Goal: Task Accomplishment & Management: Use online tool/utility

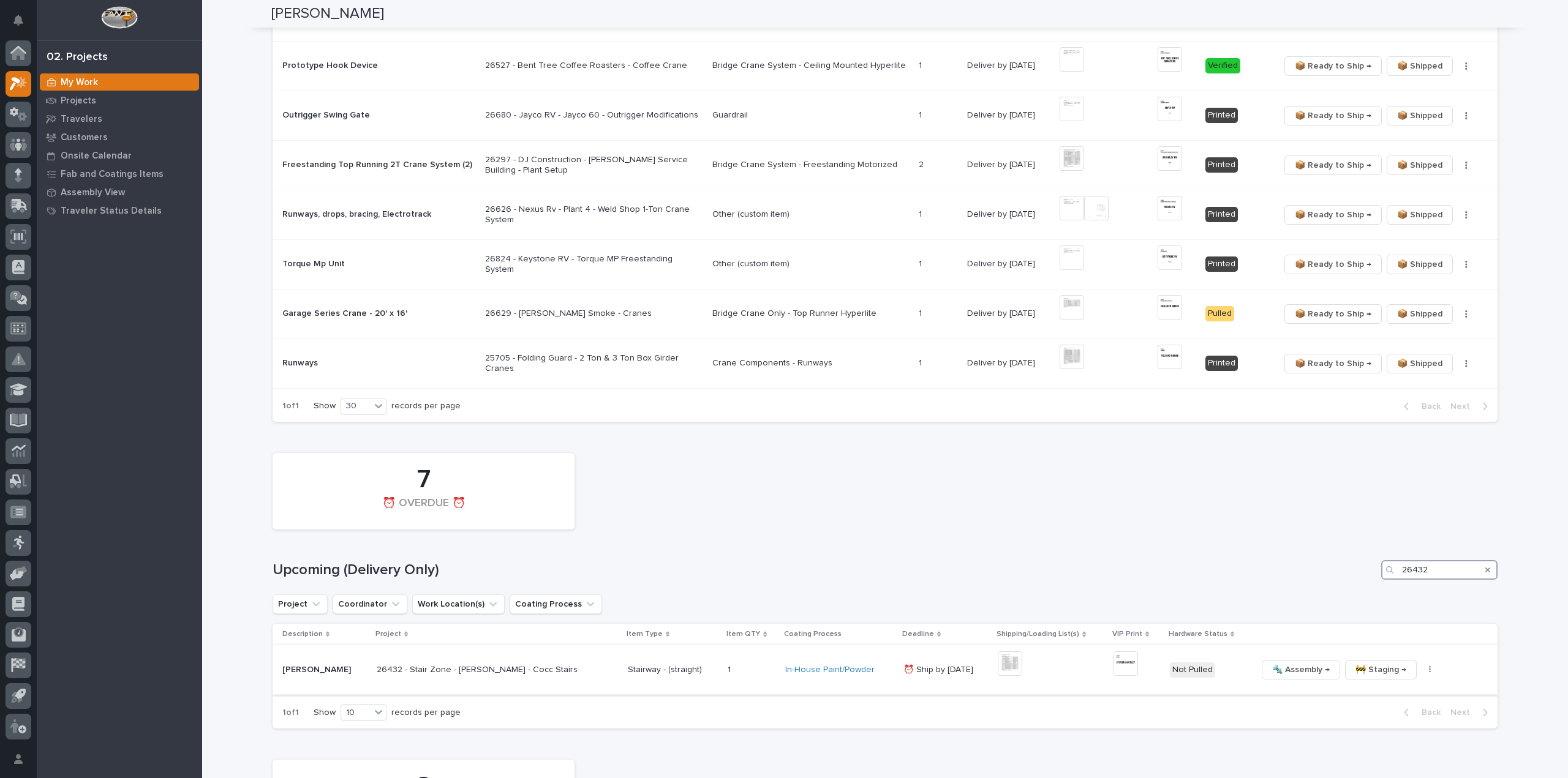
scroll to position [1102, 0]
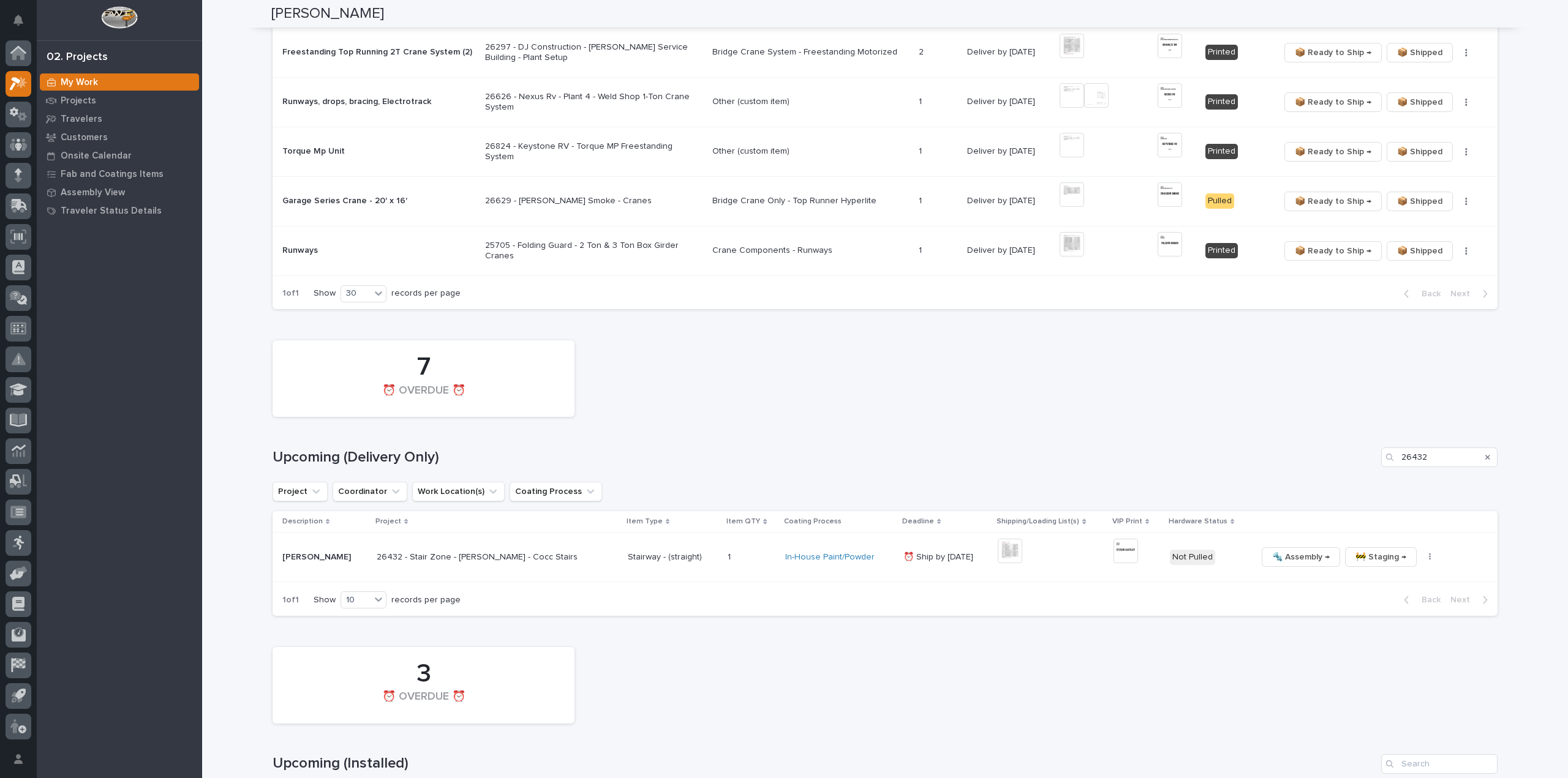
click at [1485, 456] on icon "Search" at bounding box center [1488, 457] width 5 height 7
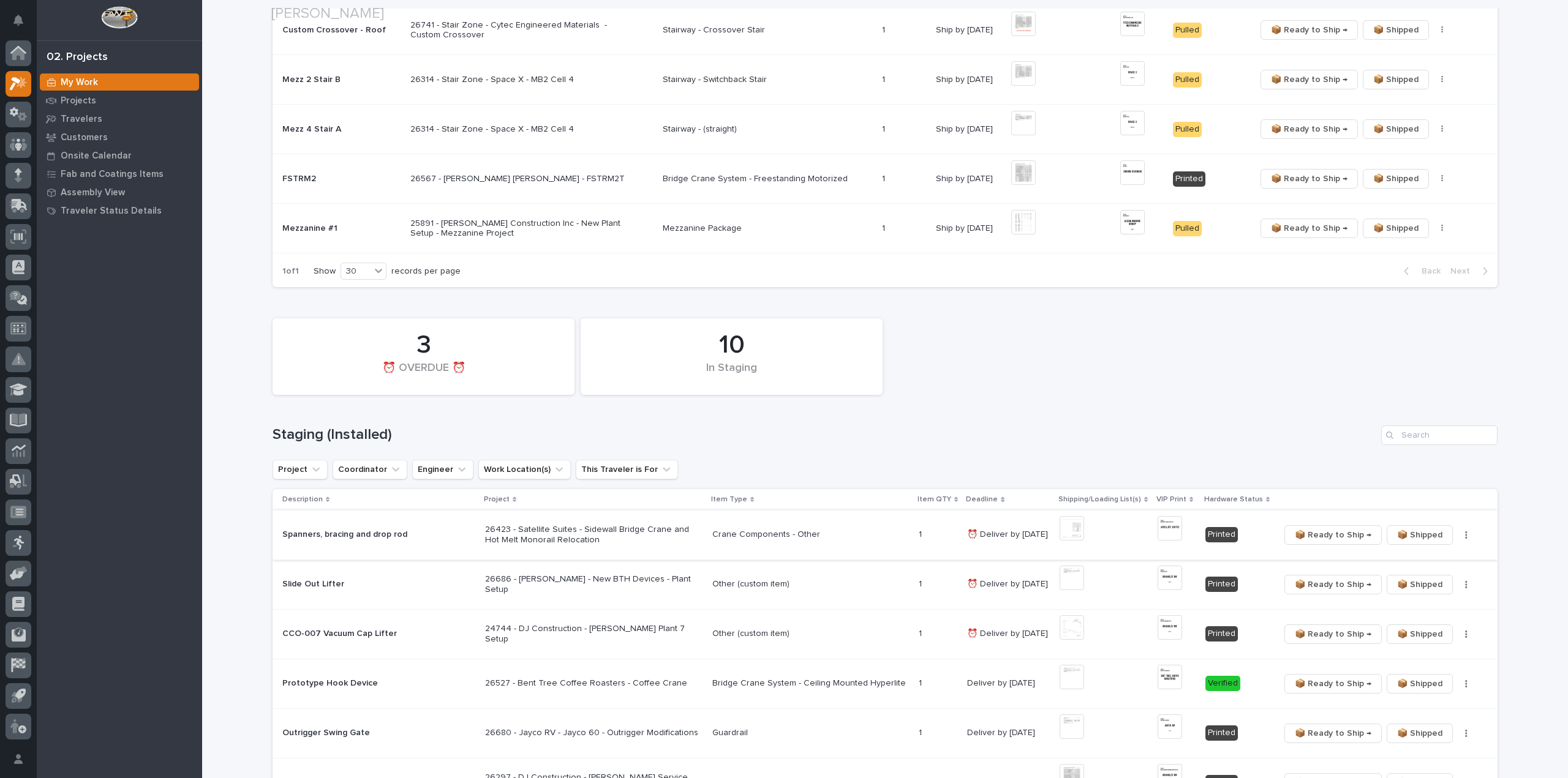
scroll to position [613, 0]
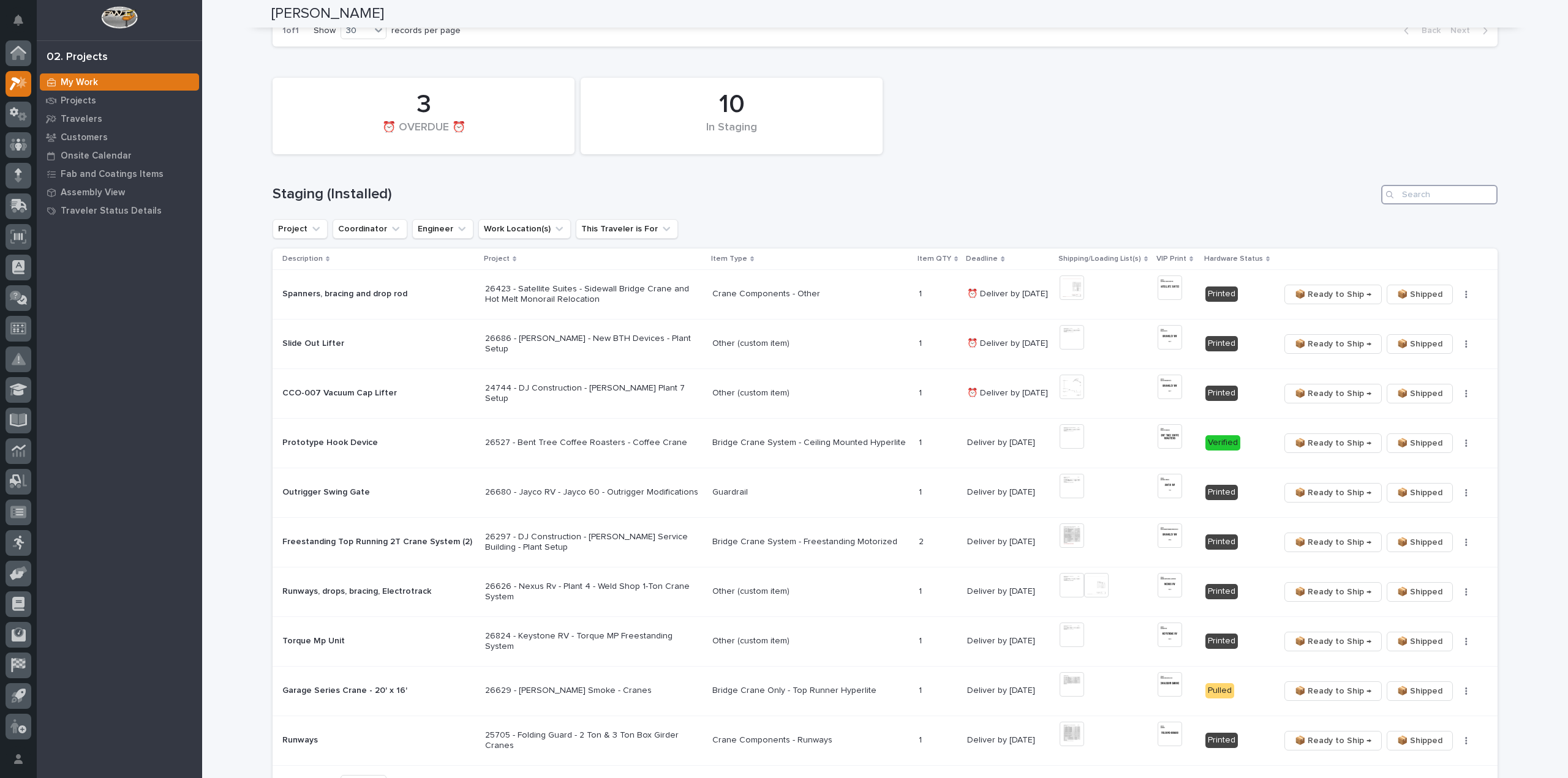
click at [1446, 195] on input "Search" at bounding box center [1439, 195] width 116 height 19
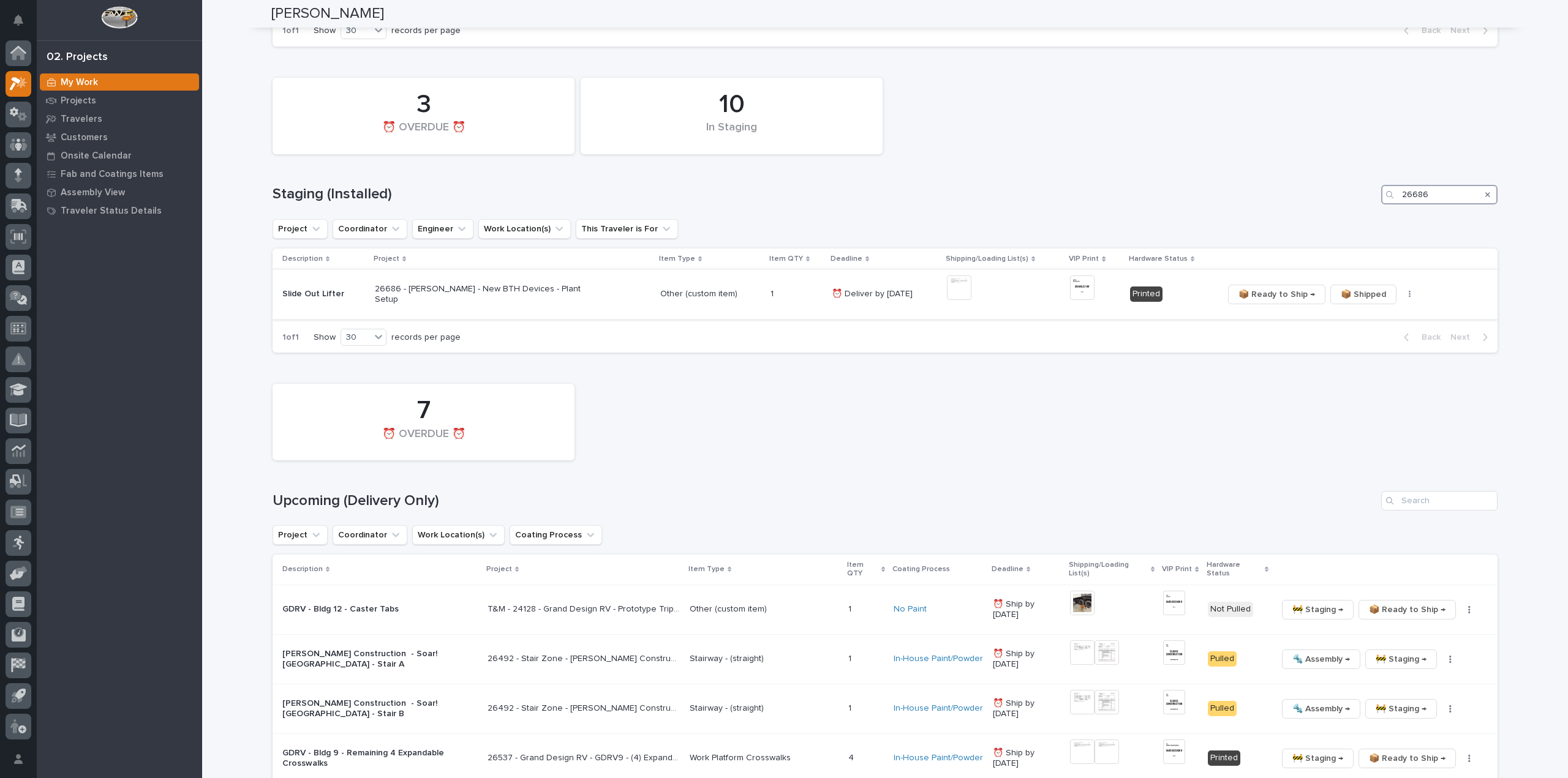
type input "26686"
click at [952, 286] on img at bounding box center [959, 288] width 24 height 24
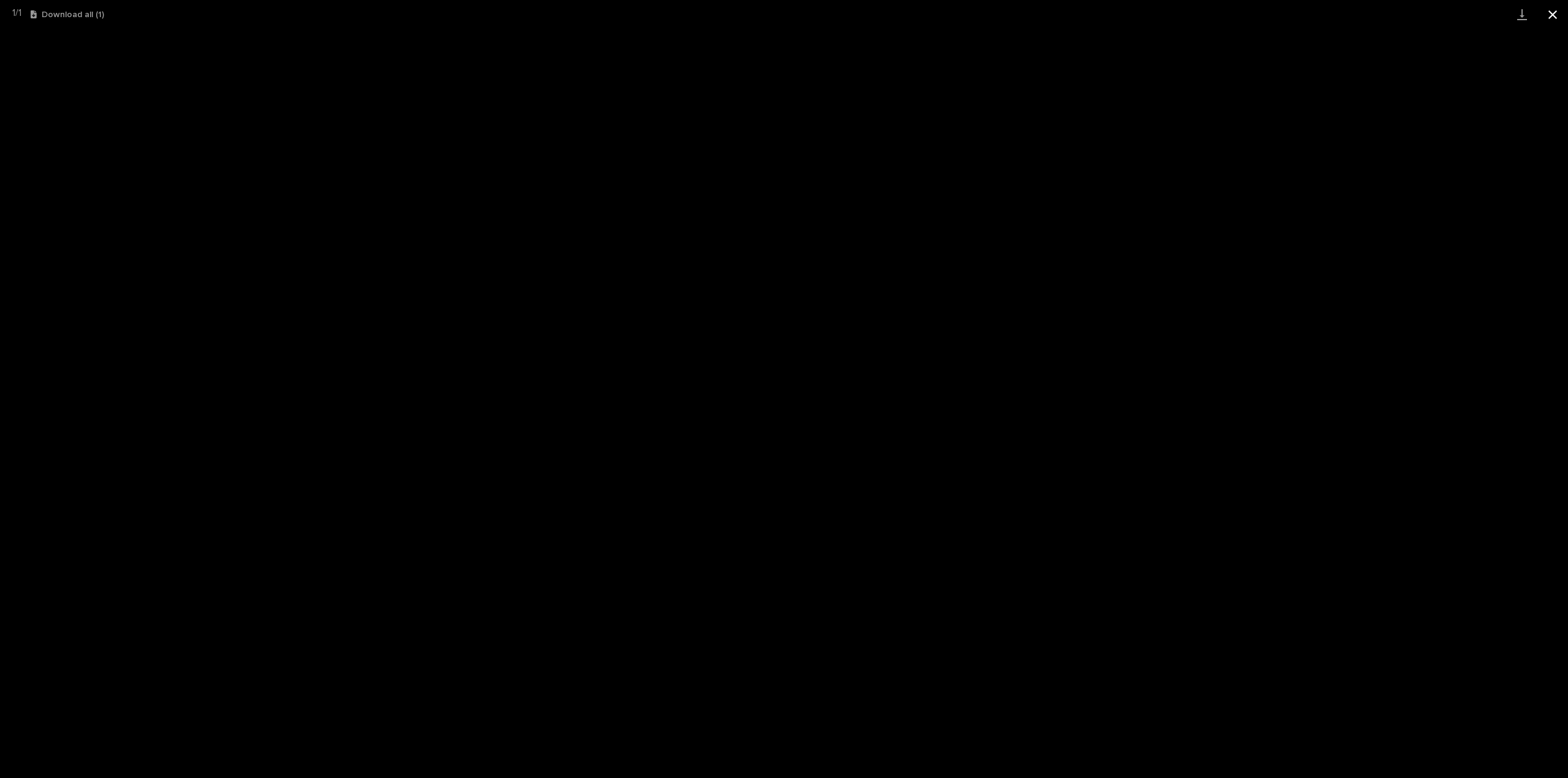
click at [1551, 18] on button "Close gallery" at bounding box center [1553, 14] width 31 height 28
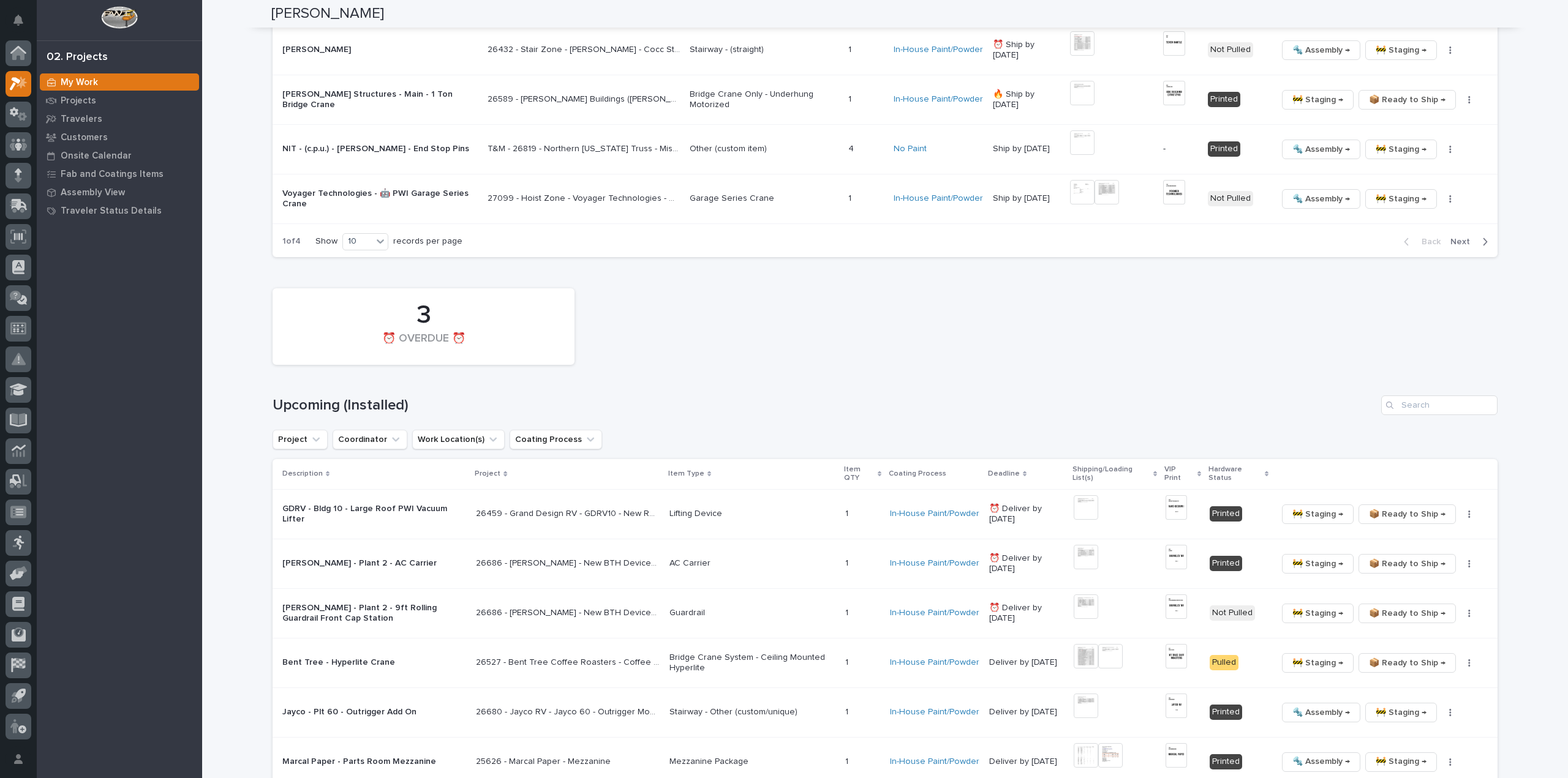
scroll to position [1592, 0]
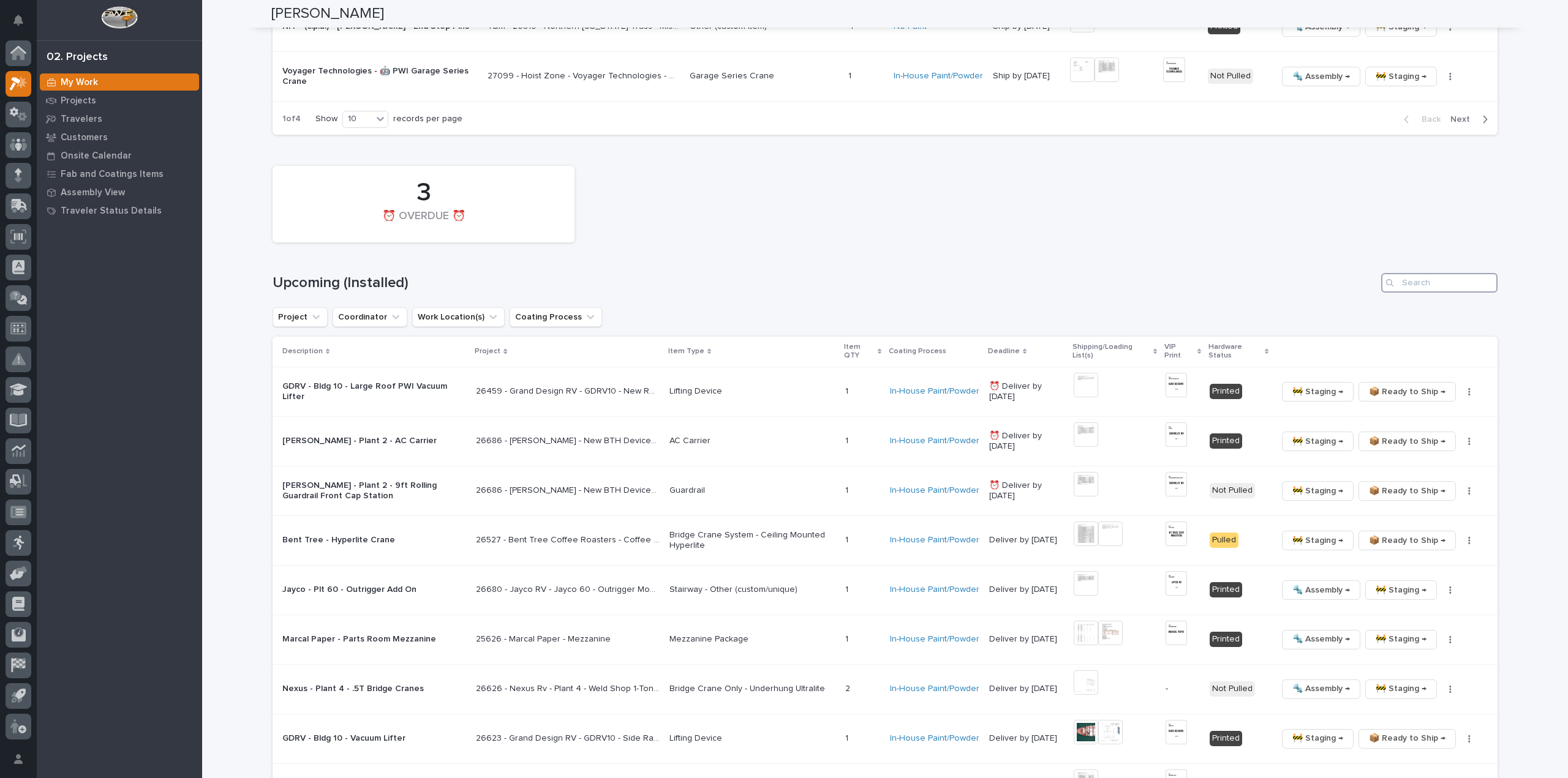
click at [1441, 278] on input "Search" at bounding box center [1439, 283] width 116 height 19
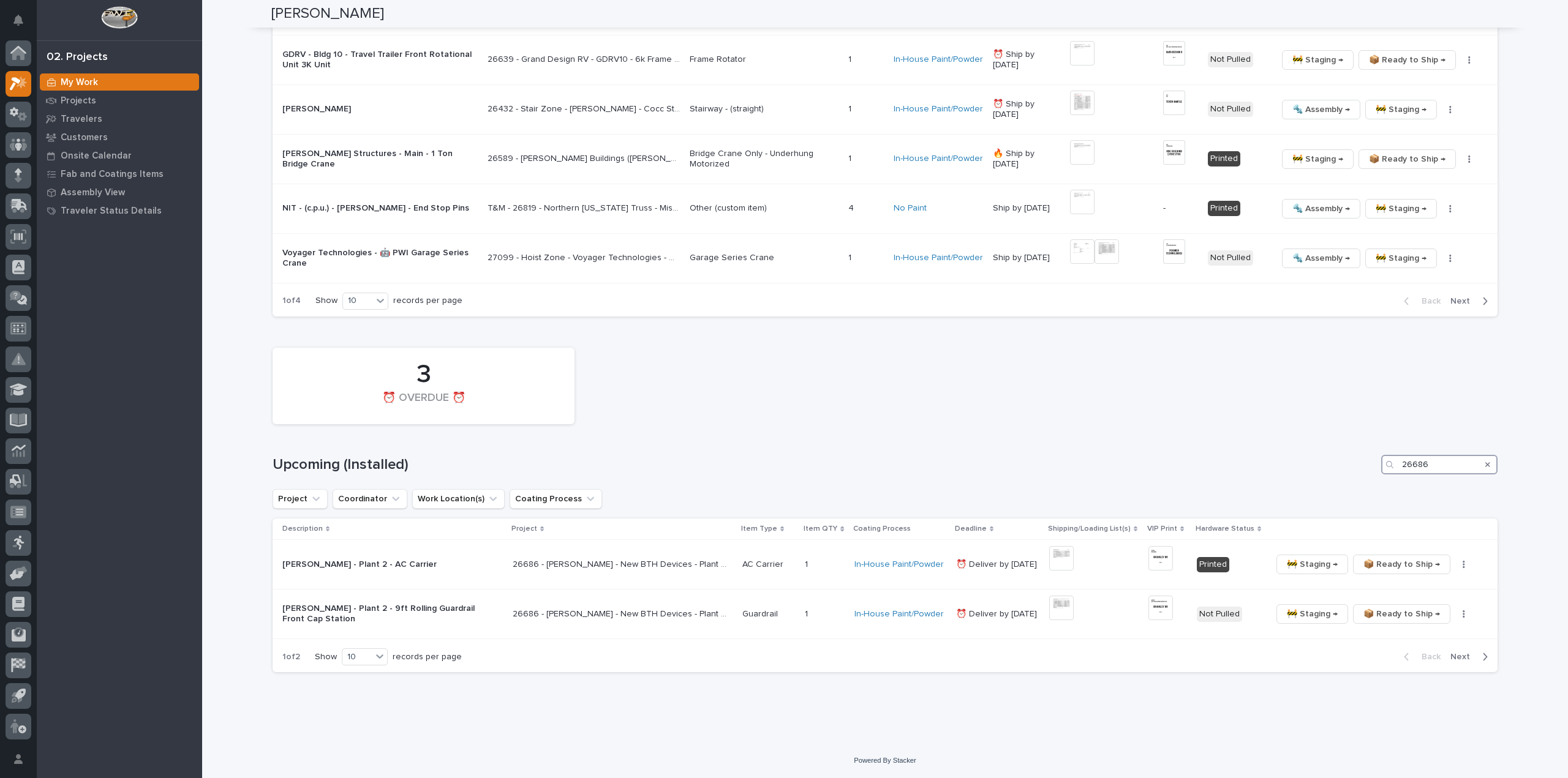
scroll to position [1407, 0]
type input "26686"
click at [1066, 605] on img at bounding box center [1062, 611] width 24 height 24
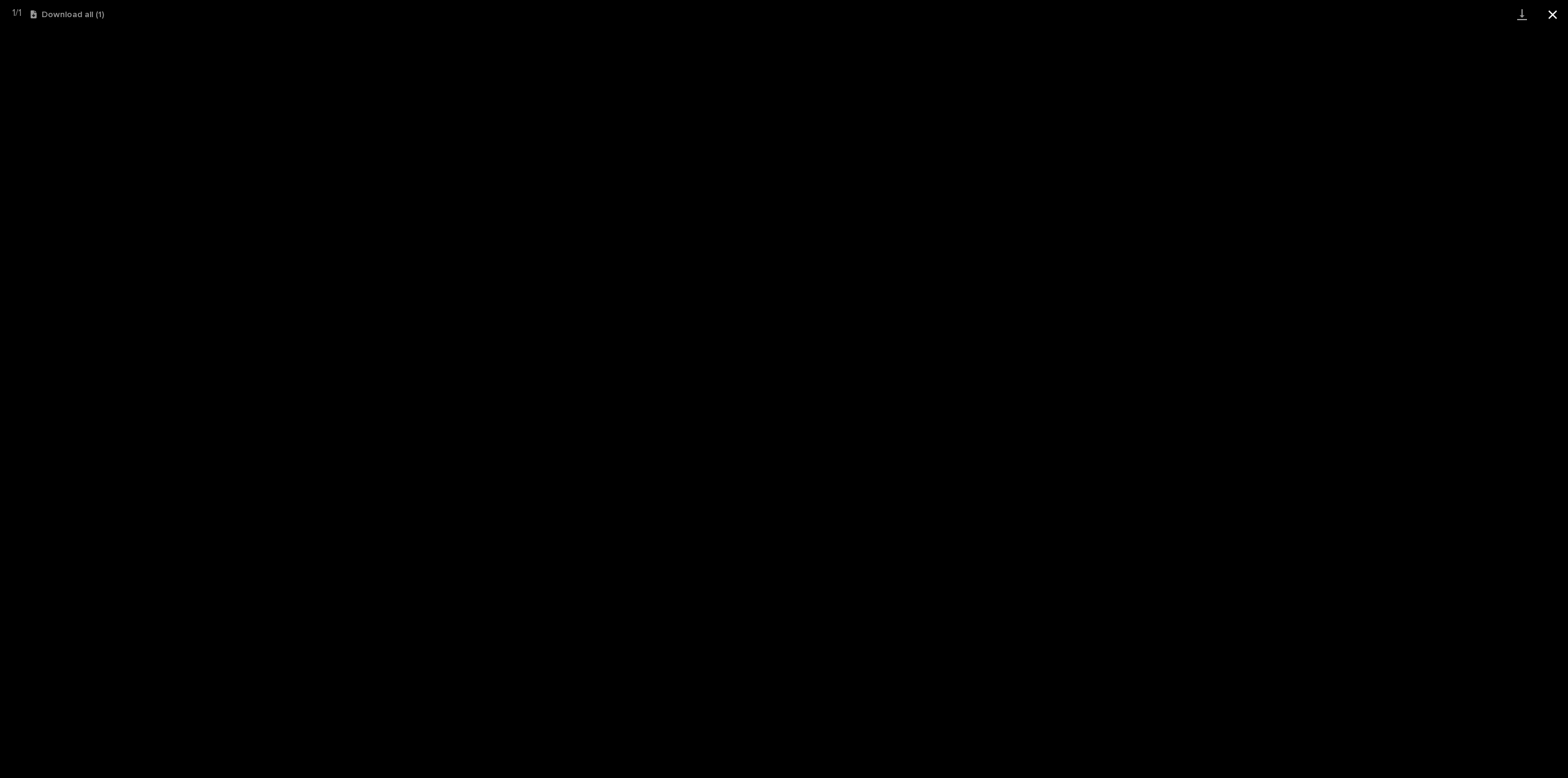
click at [1555, 16] on button "Close gallery" at bounding box center [1553, 14] width 31 height 28
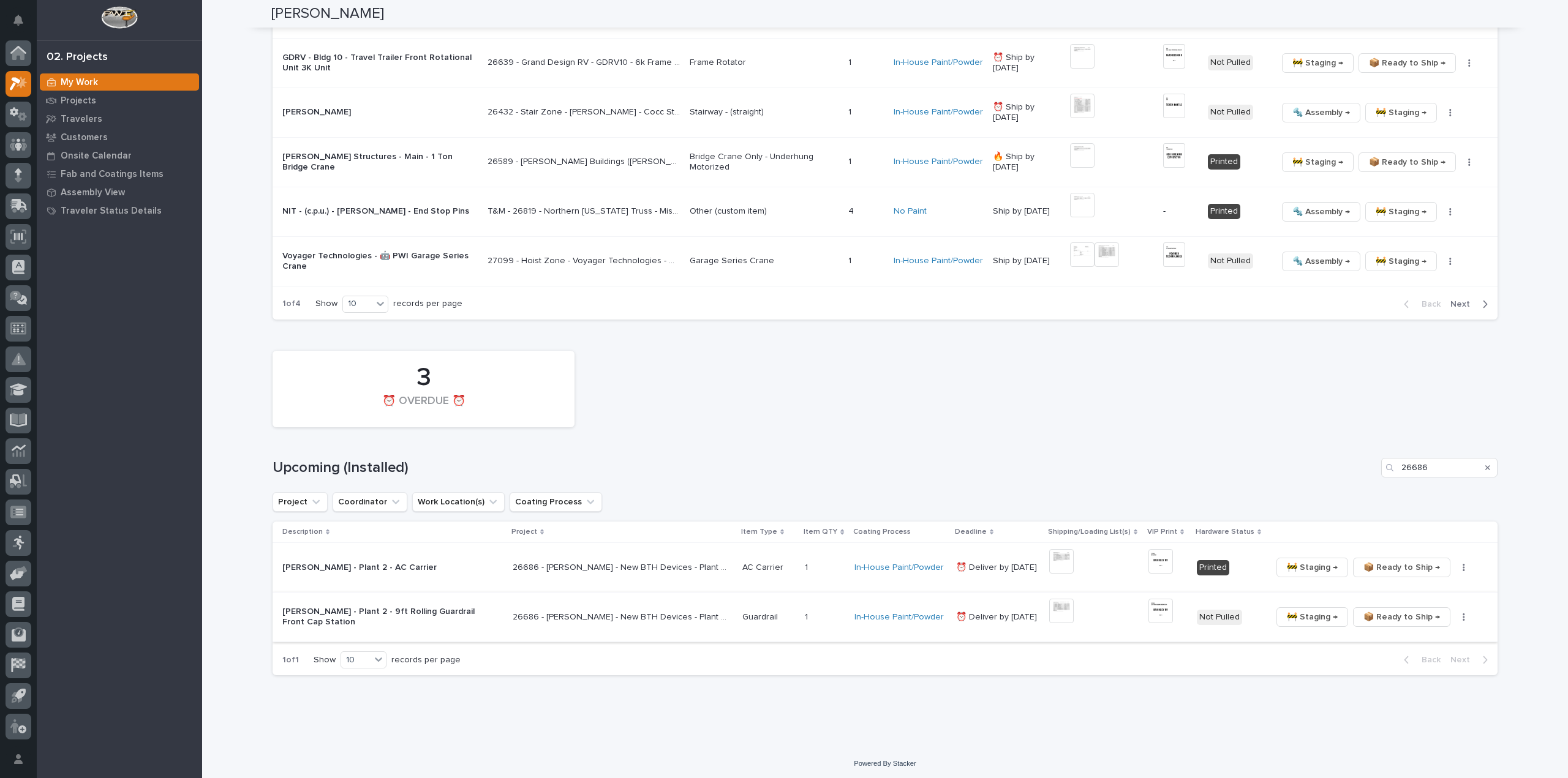
click at [1055, 608] on img at bounding box center [1062, 611] width 24 height 24
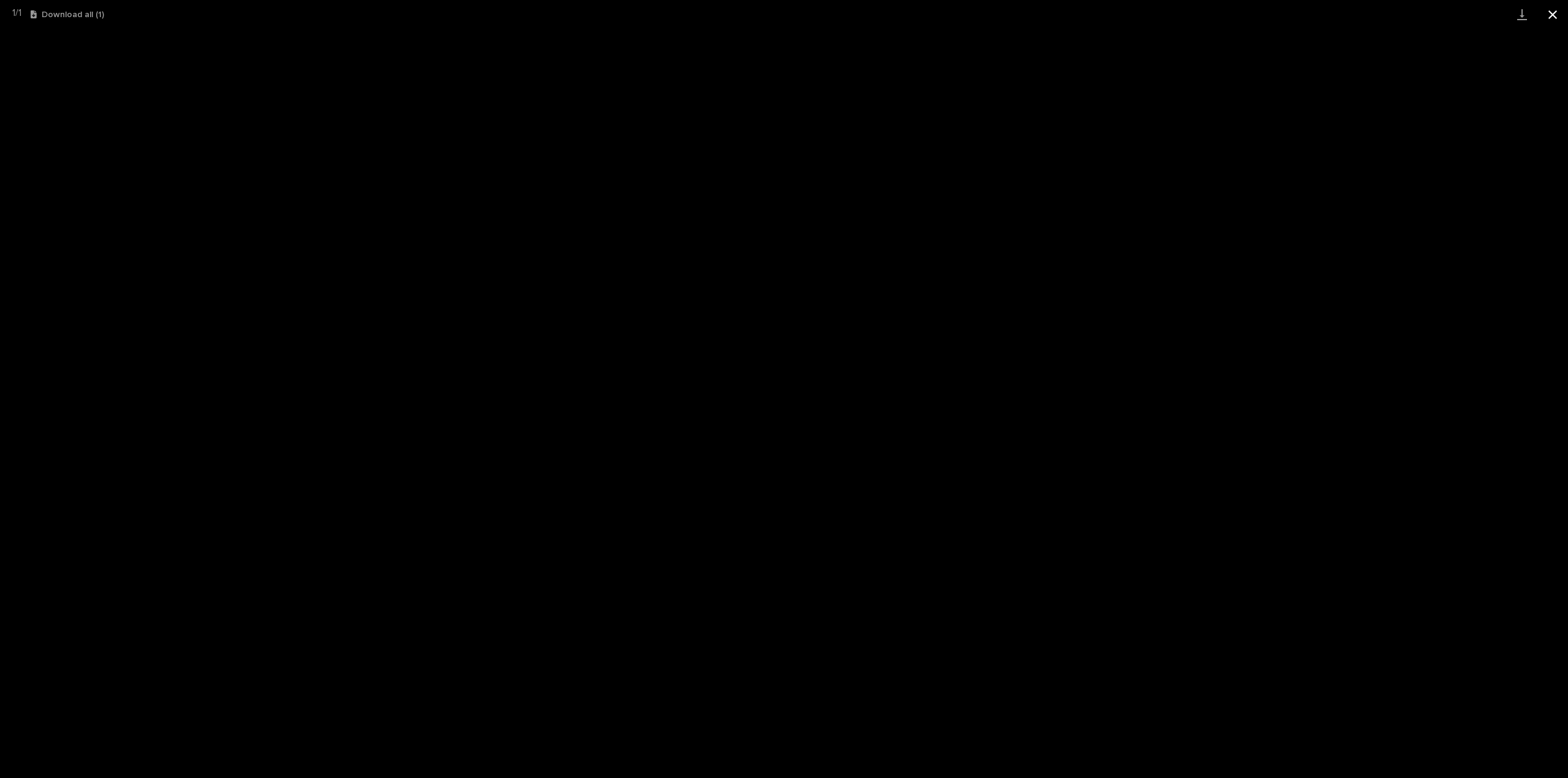
click at [1554, 11] on button "Close gallery" at bounding box center [1553, 14] width 31 height 28
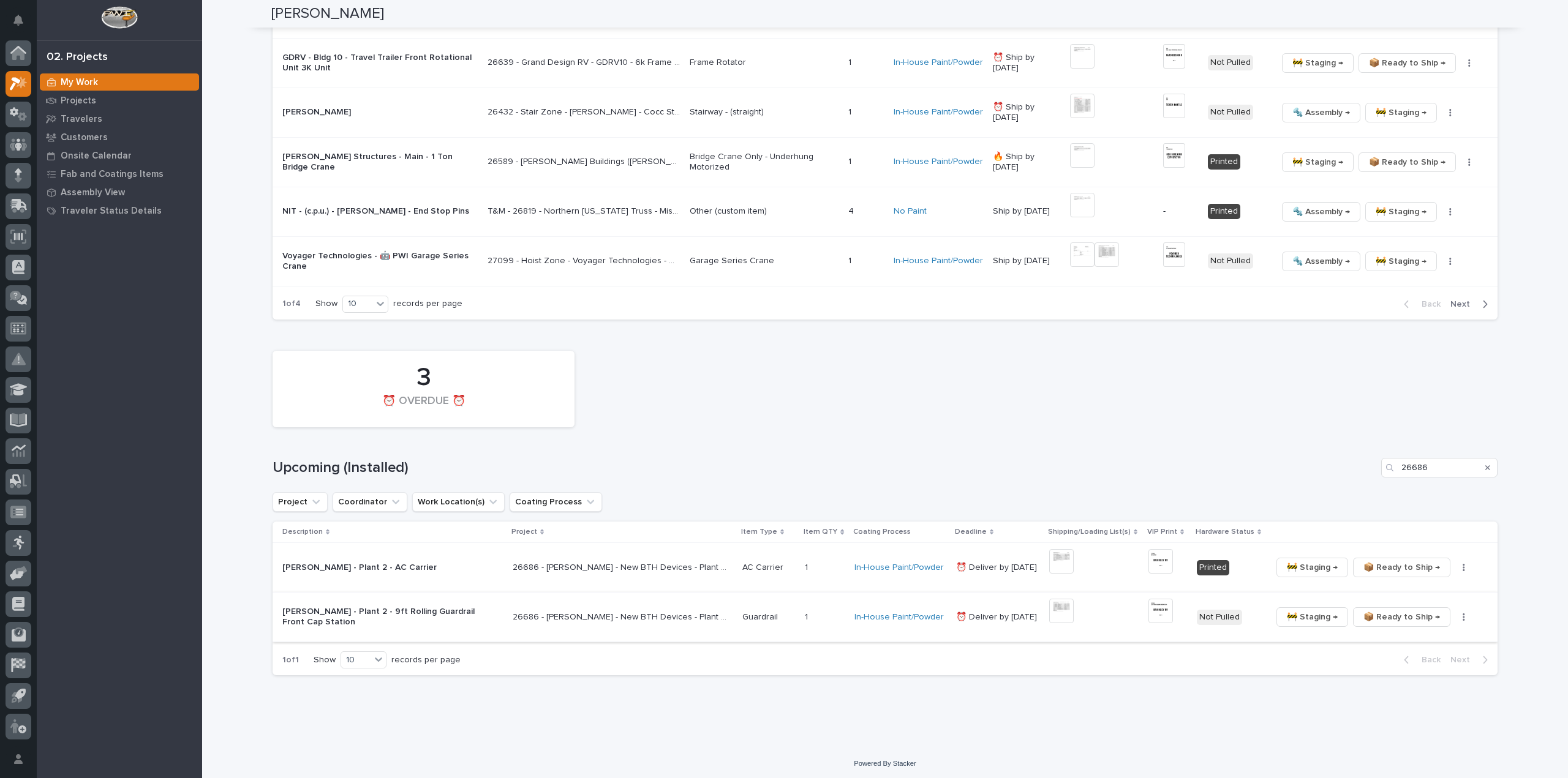
click at [1455, 614] on button "button" at bounding box center [1463, 617] width 17 height 9
click at [1424, 684] on span "🔩 Hardware" at bounding box center [1411, 680] width 51 height 15
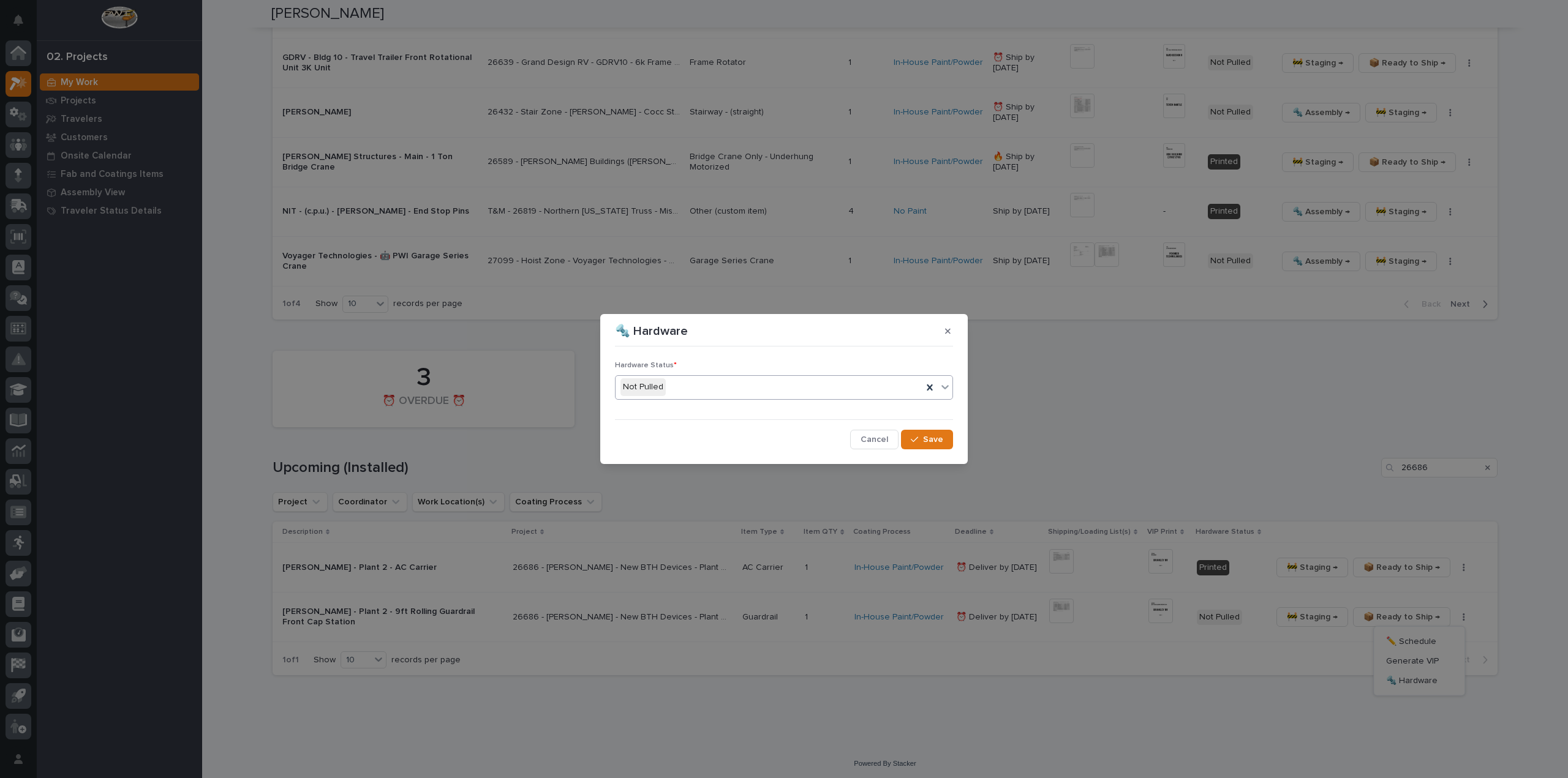
click at [687, 393] on div "Not Pulled" at bounding box center [769, 387] width 307 height 20
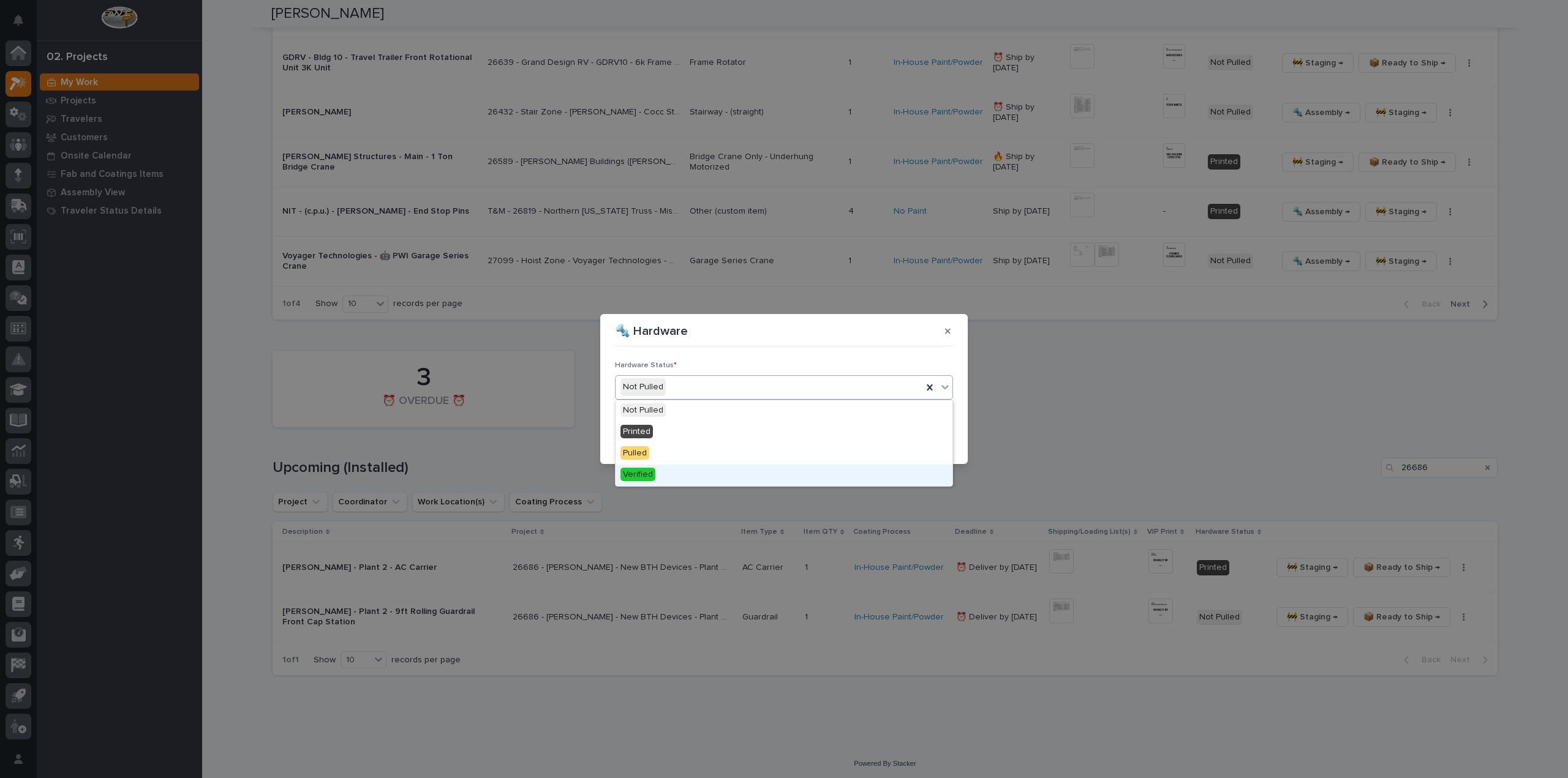
drag, startPoint x: 663, startPoint y: 471, endPoint x: 699, endPoint y: 466, distance: 36.3
click at [666, 471] on div "Verified" at bounding box center [783, 475] width 337 height 21
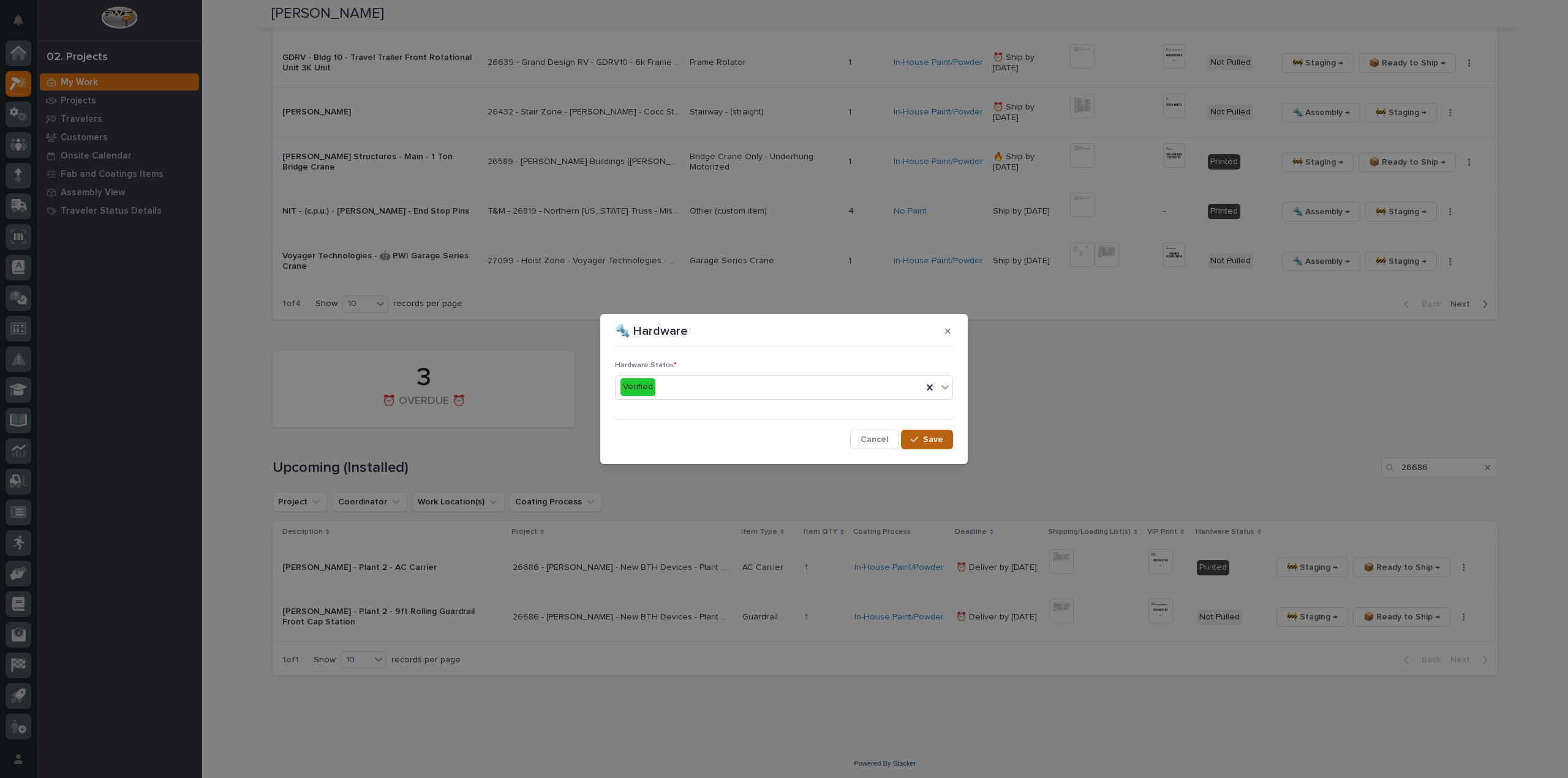
click at [930, 444] on span "Save" at bounding box center [933, 440] width 20 height 11
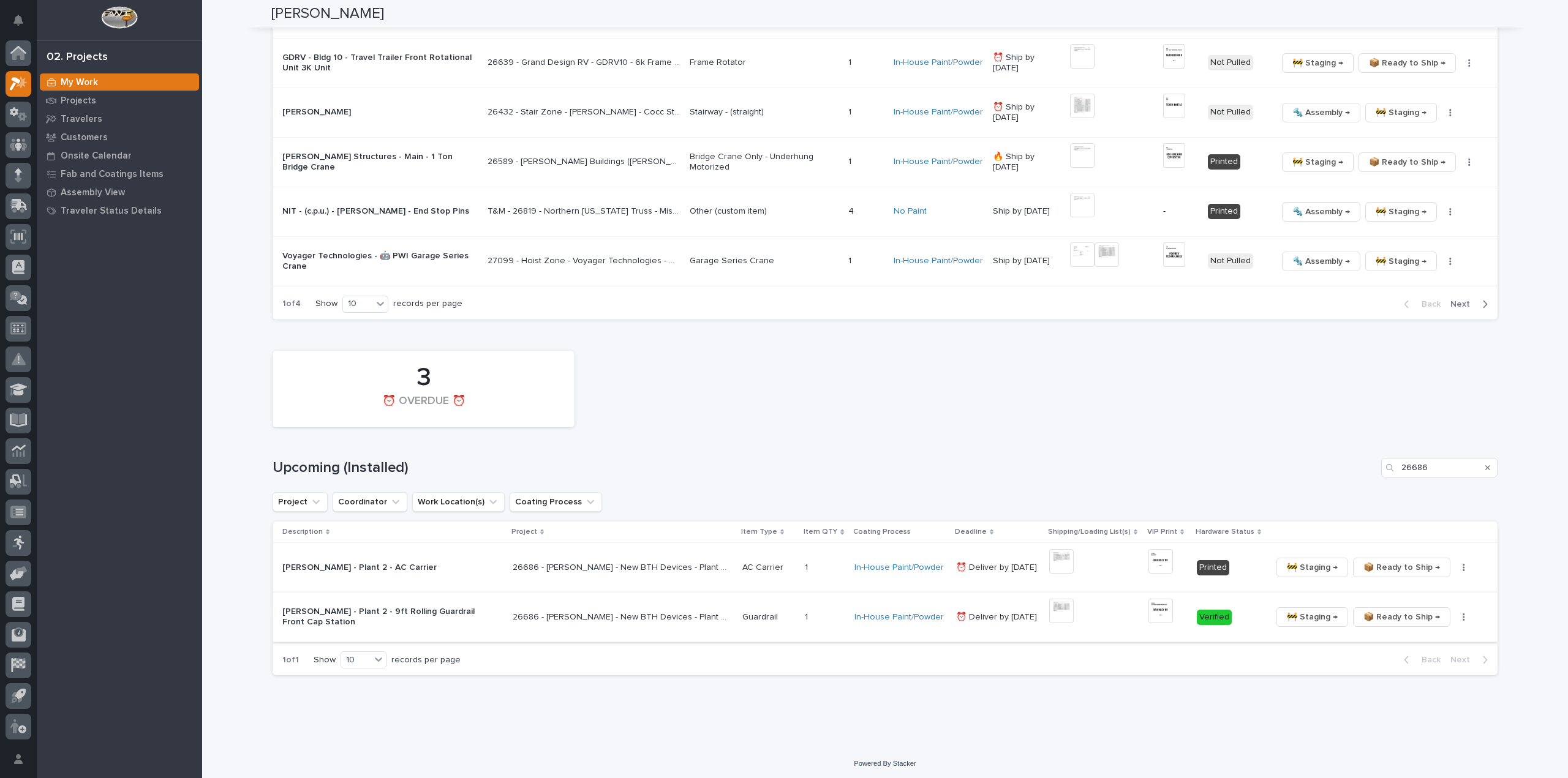
click at [1387, 617] on span "📦 Ready to Ship →" at bounding box center [1402, 617] width 76 height 15
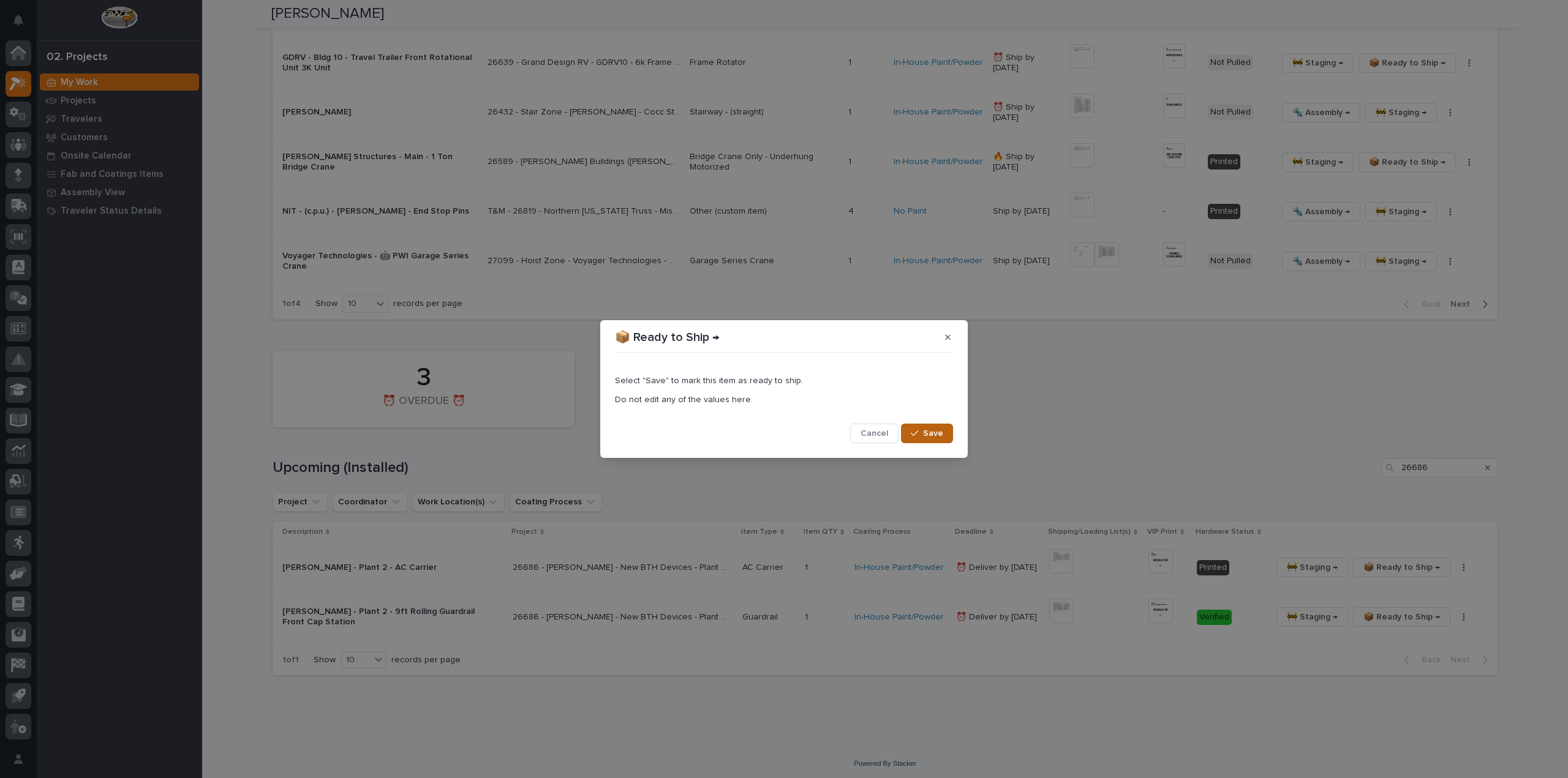
click at [928, 438] on span "Save" at bounding box center [933, 433] width 20 height 11
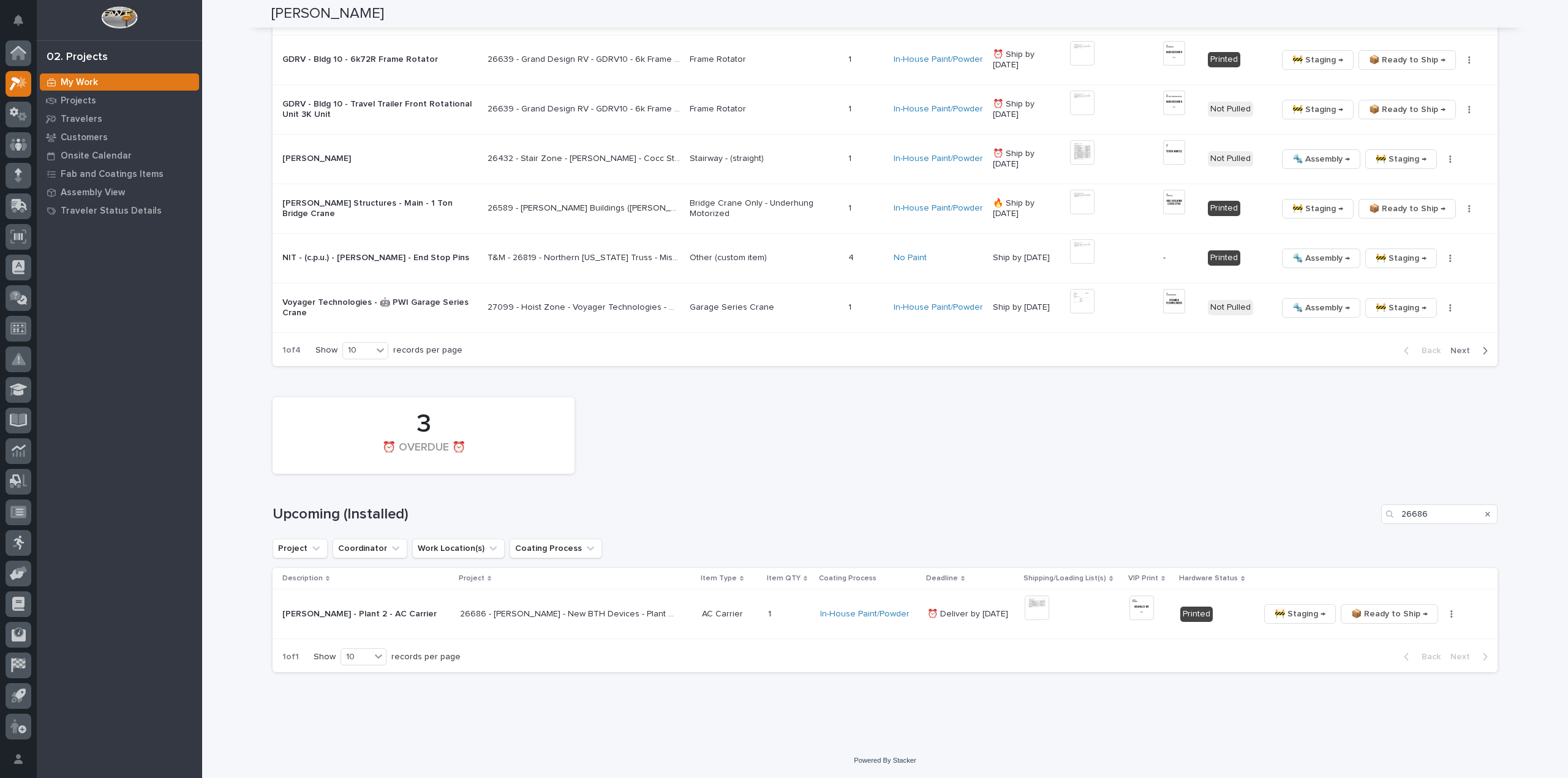
scroll to position [1357, 0]
